Goal: Navigation & Orientation: Find specific page/section

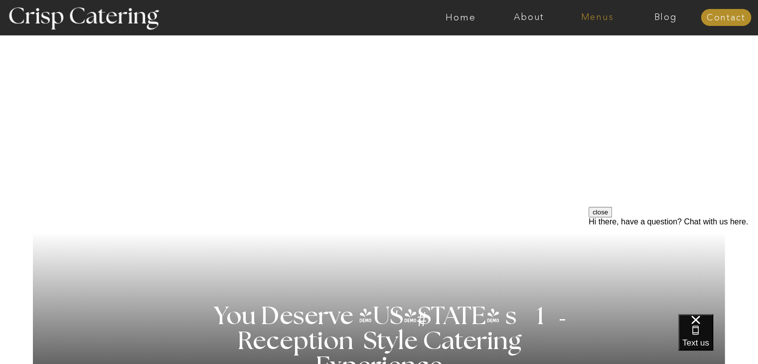
click at [610, 21] on nav "Menus" at bounding box center [597, 17] width 68 height 10
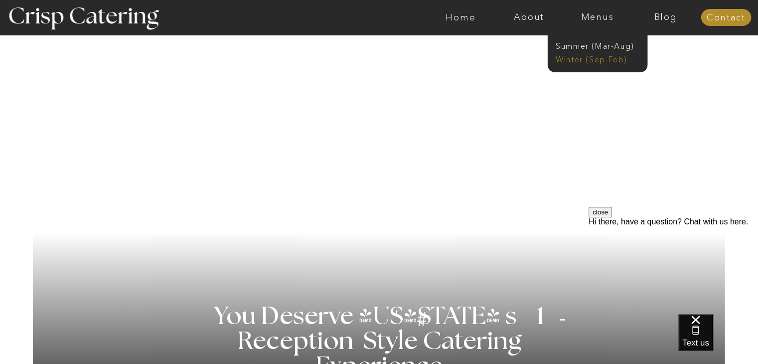
click at [608, 63] on nav "Winter (Sep-Feb)" at bounding box center [597, 58] width 82 height 9
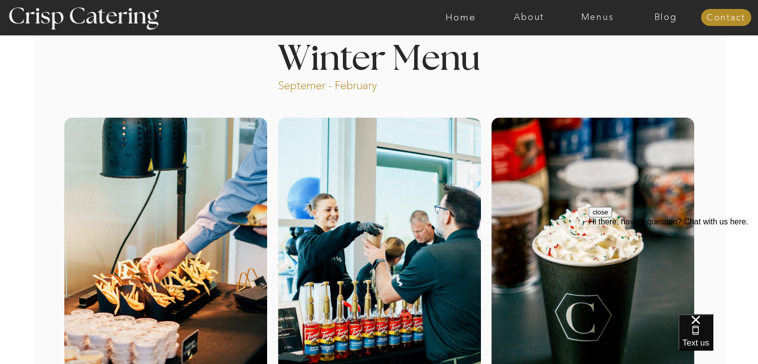
scroll to position [62, 0]
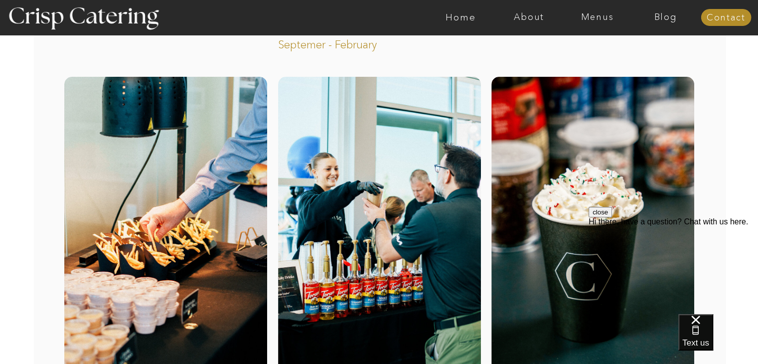
click at [612, 217] on button "close" at bounding box center [600, 212] width 23 height 10
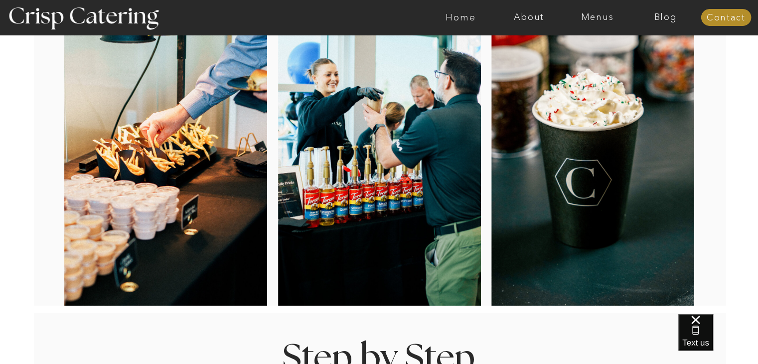
scroll to position [147, 0]
